Goal: Task Accomplishment & Management: Complete application form

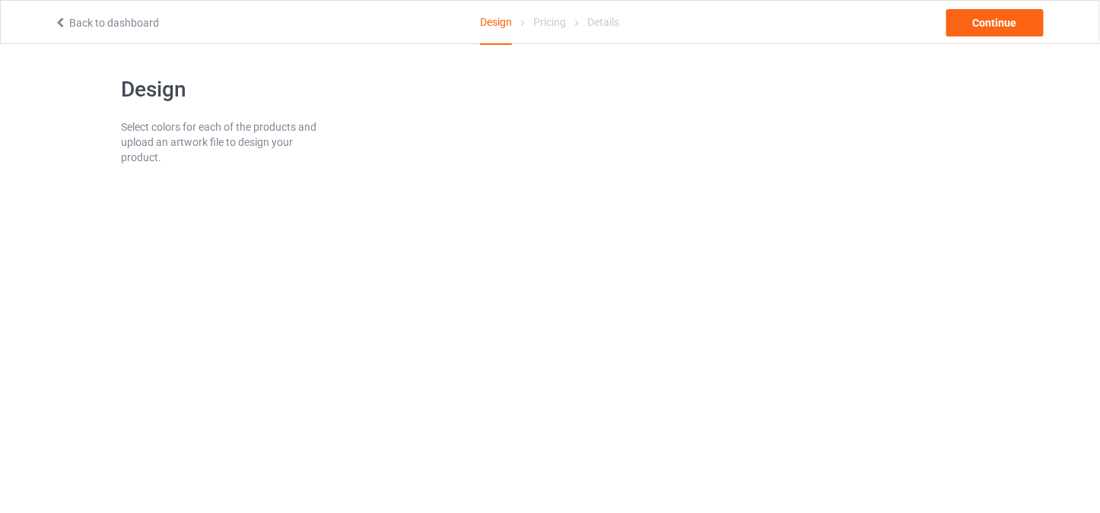
click at [291, 257] on body "Back to dashboard Design Pricing Details Continue Design Select colors for each…" at bounding box center [550, 256] width 1100 height 513
click at [116, 23] on link "Back to dashboard" at bounding box center [106, 23] width 105 height 12
click at [100, 22] on link "Back to dashboard" at bounding box center [106, 23] width 105 height 12
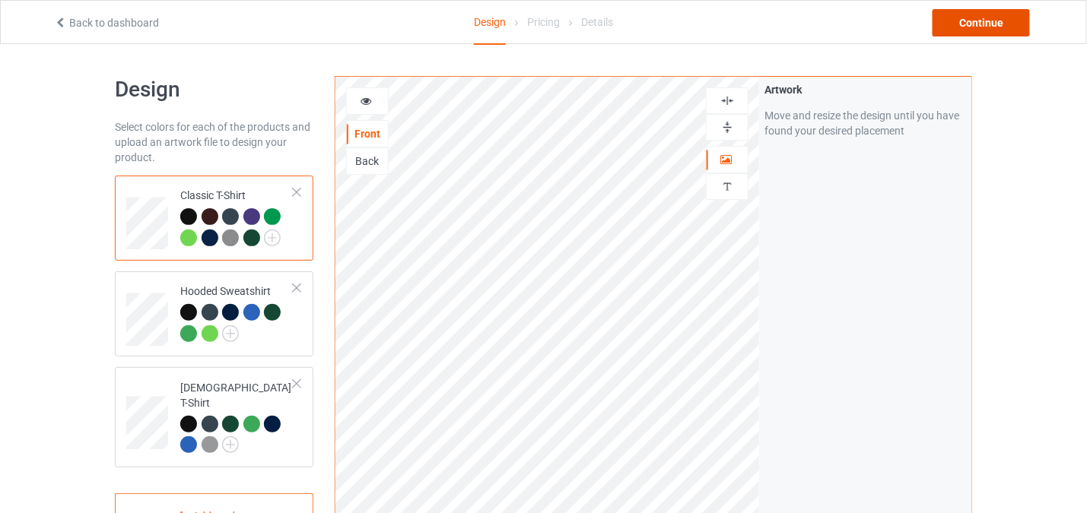
click at [974, 11] on div "Continue" at bounding box center [980, 22] width 97 height 27
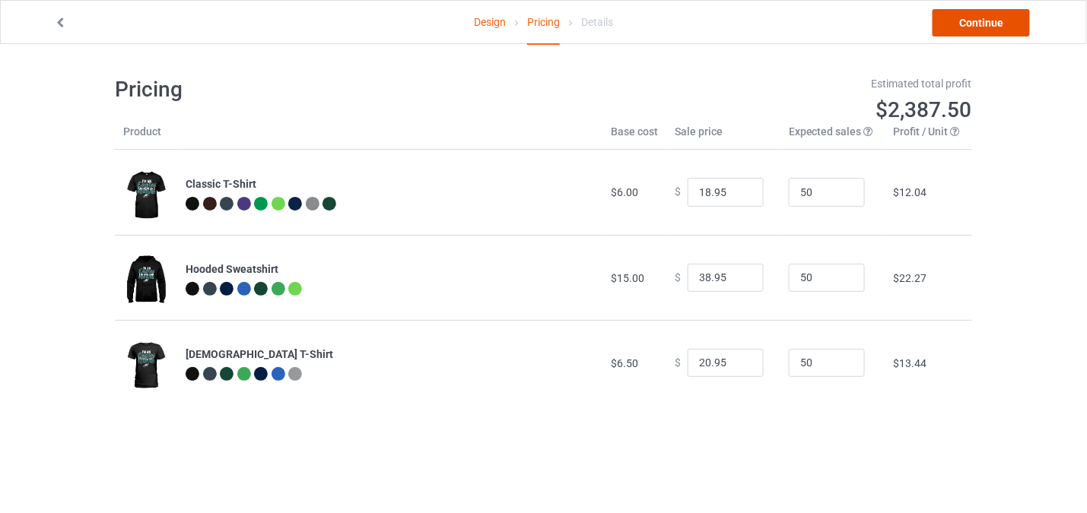
click at [963, 12] on link "Continue" at bounding box center [980, 22] width 97 height 27
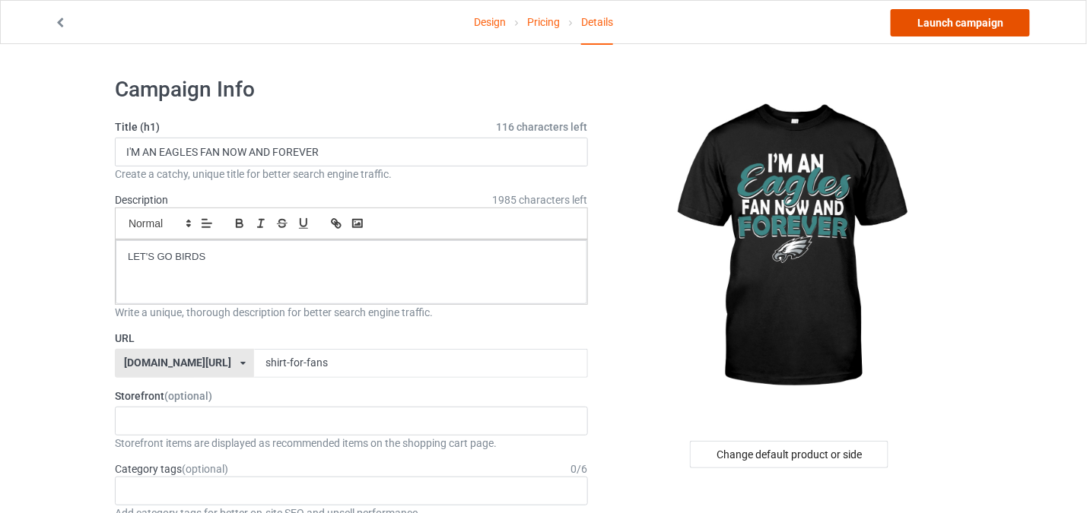
click at [924, 22] on link "Launch campaign" at bounding box center [960, 22] width 139 height 27
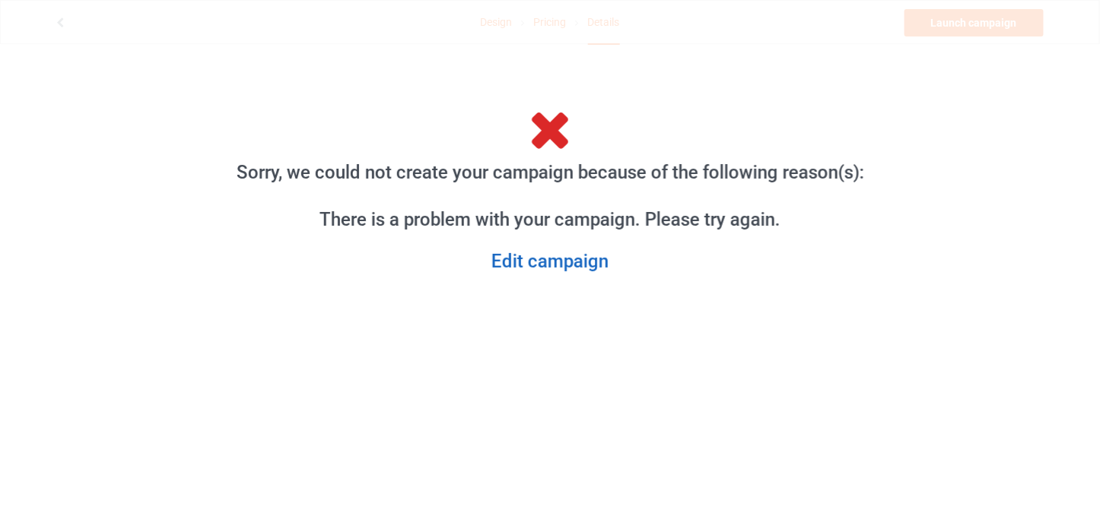
click at [589, 261] on link "Edit campaign" at bounding box center [550, 262] width 653 height 24
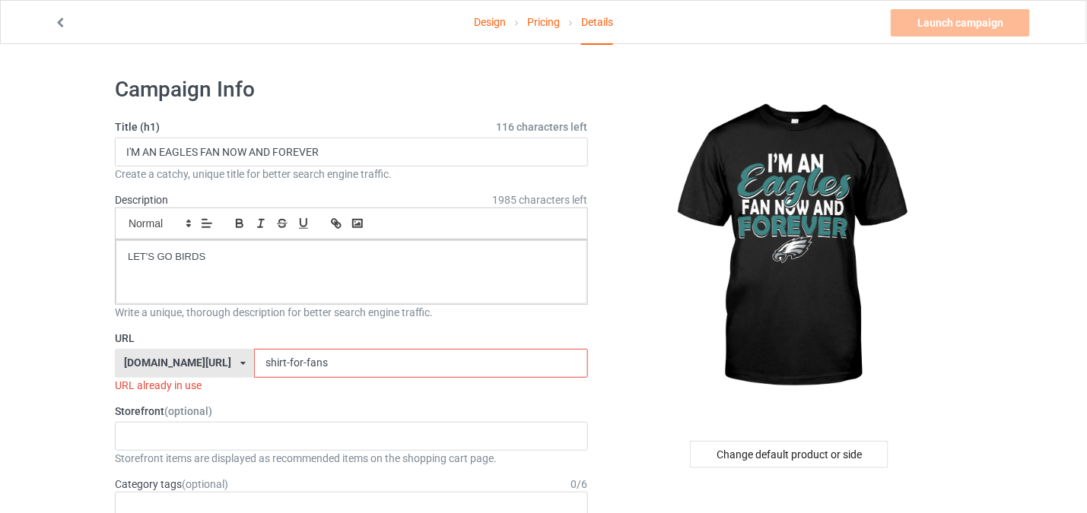
click at [284, 365] on input "shirt-for-fans" at bounding box center [420, 363] width 333 height 29
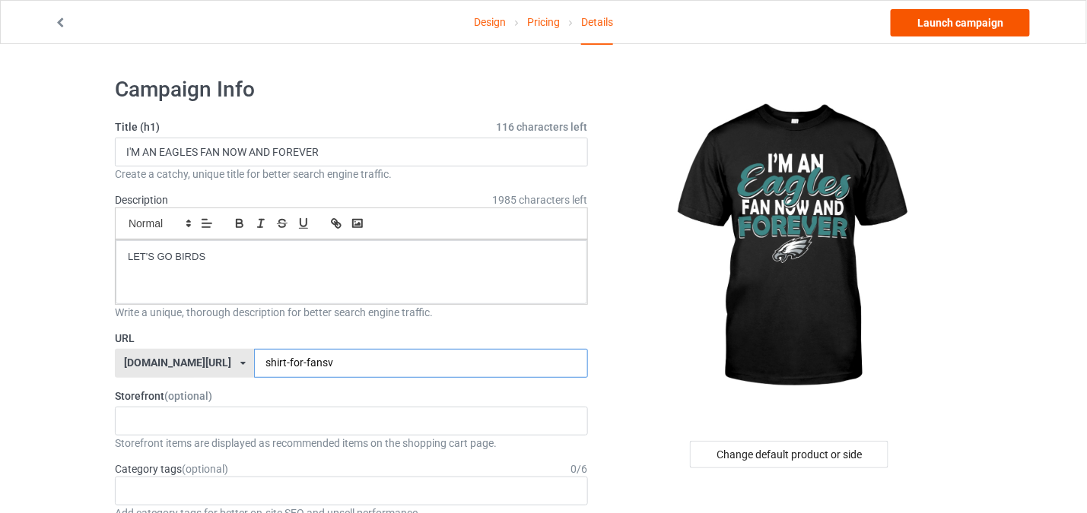
type input "shirt-for-fansv"
click at [950, 15] on link "Launch campaign" at bounding box center [960, 22] width 139 height 27
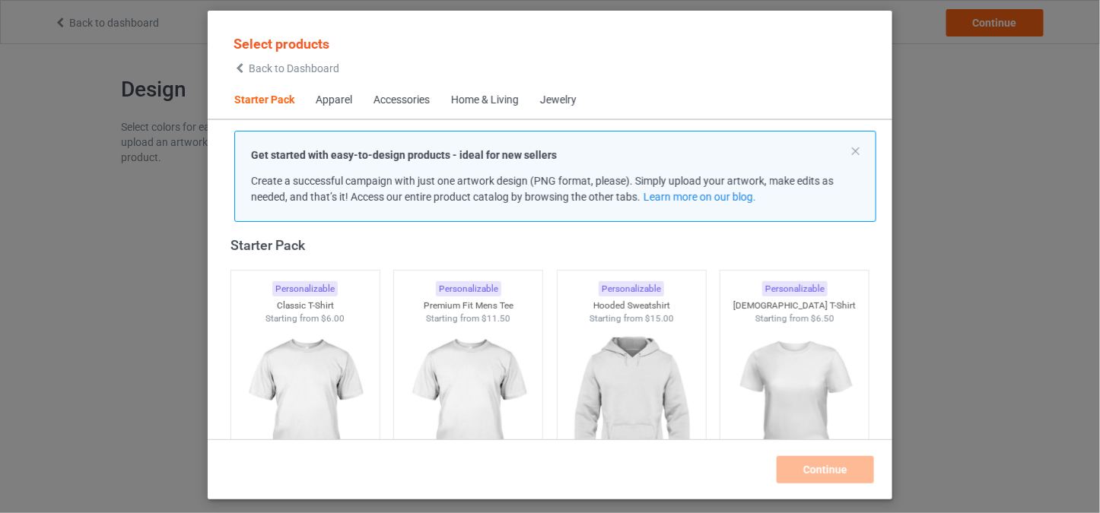
click at [265, 68] on span "Back to Dashboard" at bounding box center [294, 68] width 91 height 12
